Goal: Task Accomplishment & Management: Use online tool/utility

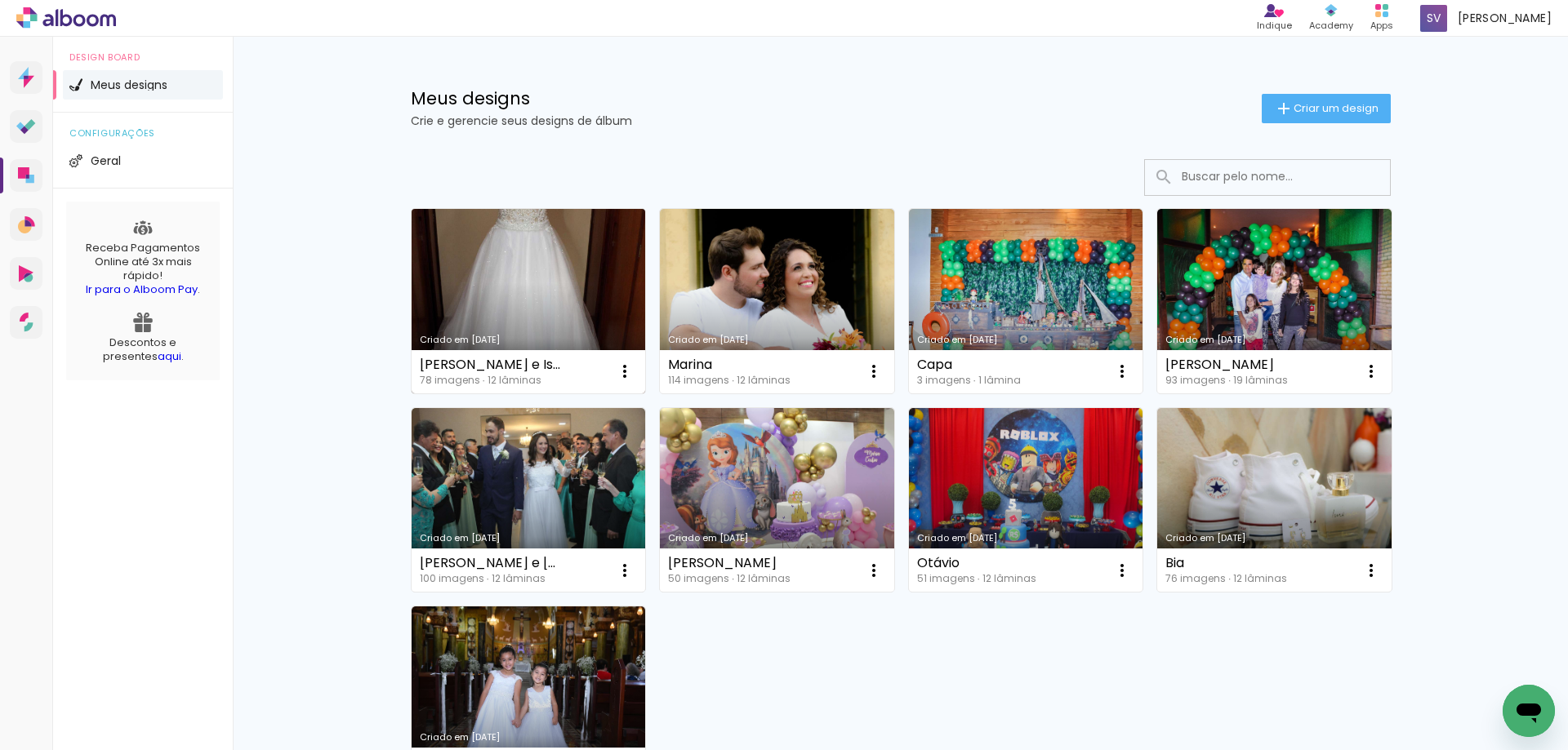
click at [493, 311] on link "Criado em [DATE]" at bounding box center [529, 301] width 234 height 185
